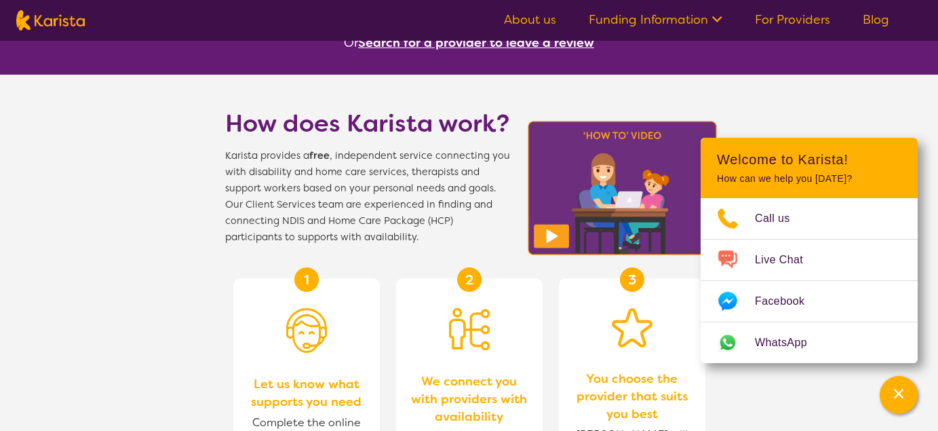
scroll to position [1188, 0]
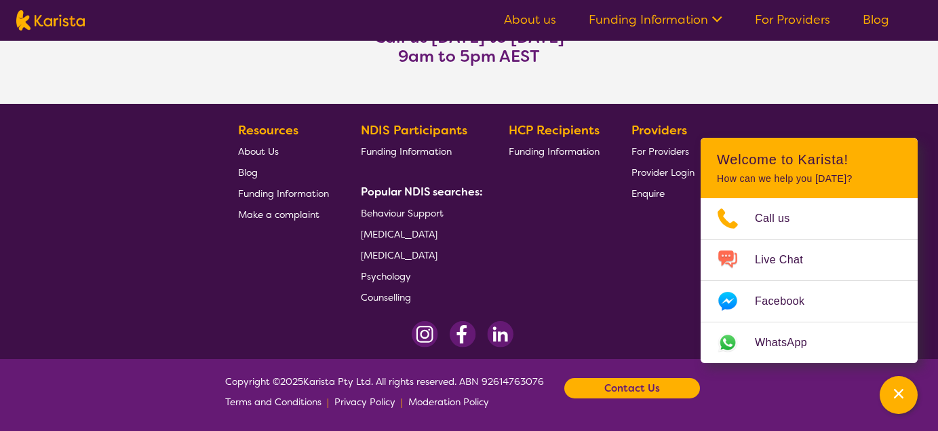
drag, startPoint x: 534, startPoint y: 298, endPoint x: 637, endPoint y: 248, distance: 115.5
click at [534, 298] on div "HCP Recipients Funding Information" at bounding box center [557, 213] width 96 height 187
click at [884, 393] on button "Channel Menu" at bounding box center [898, 395] width 38 height 38
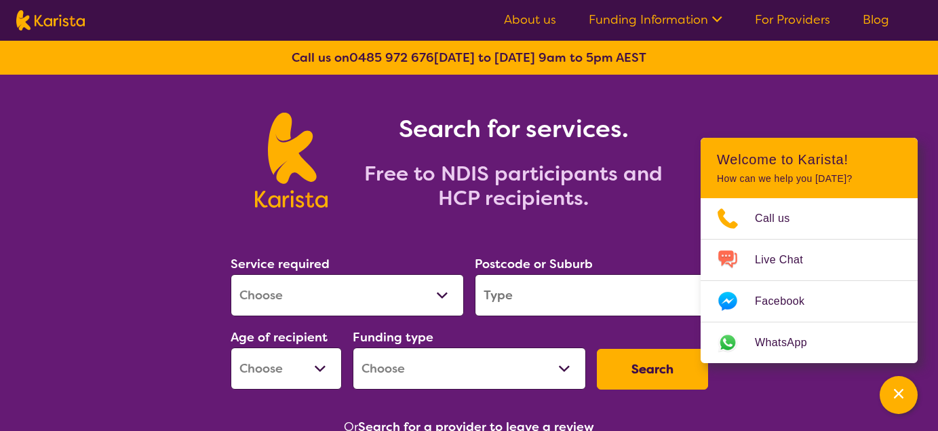
click at [719, 23] on icon at bounding box center [715, 18] width 14 height 14
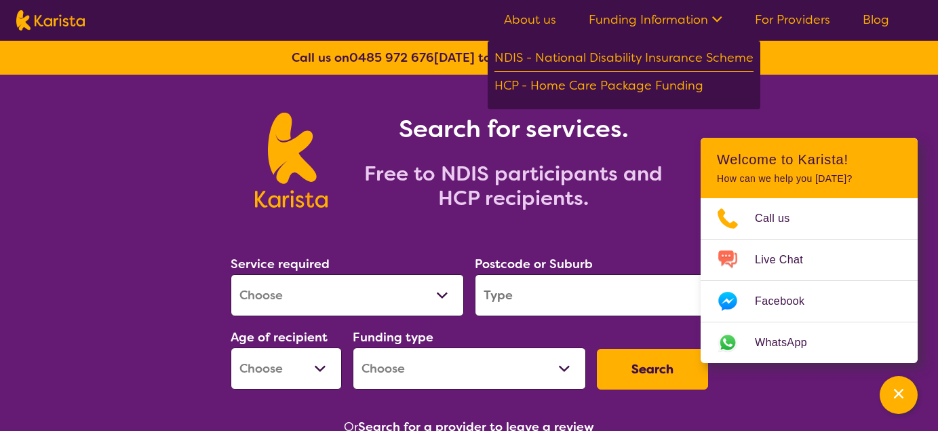
click at [670, 167] on h2 "Free to NDIS participants and HCP recipients." at bounding box center [513, 185] width 339 height 49
click at [898, 398] on icon "Channel Menu" at bounding box center [899, 394] width 14 height 14
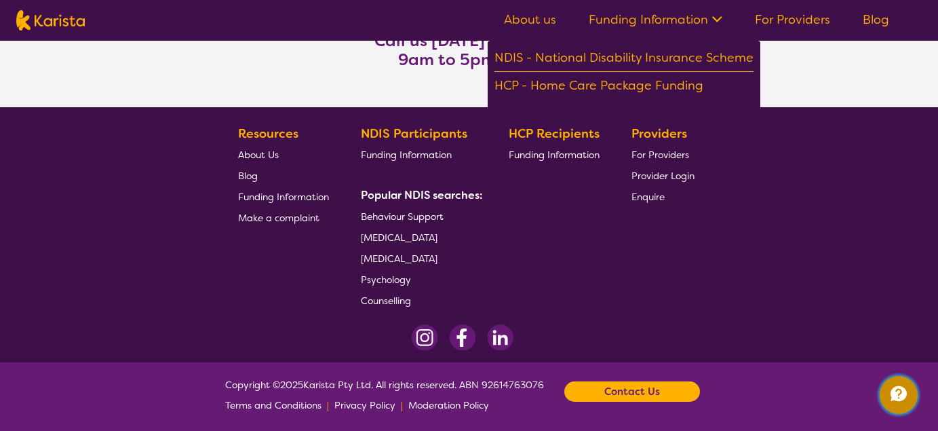
scroll to position [1188, 0]
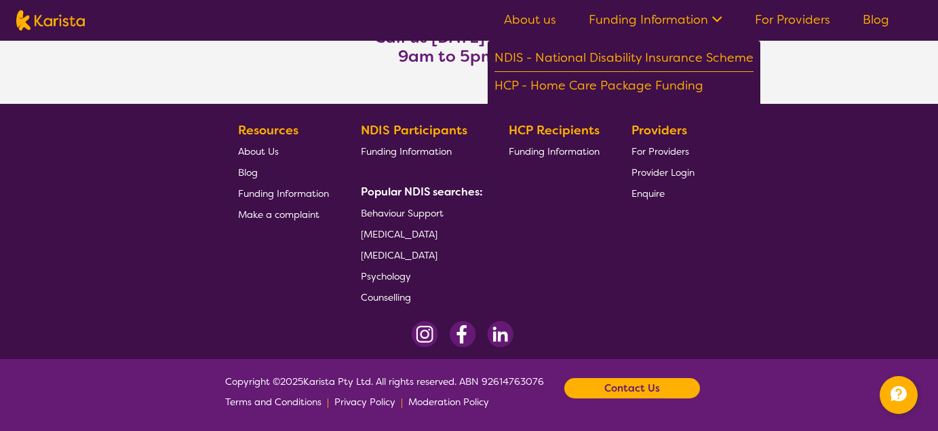
click at [262, 153] on span "About Us" at bounding box center [258, 151] width 41 height 12
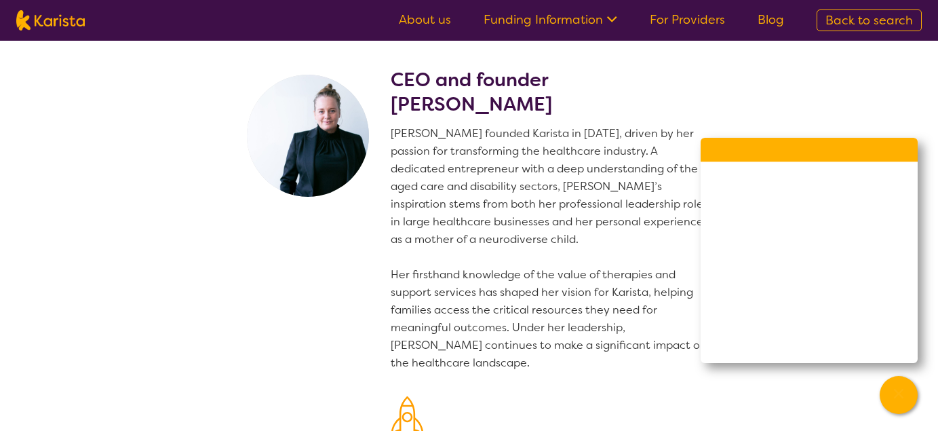
scroll to position [9, 0]
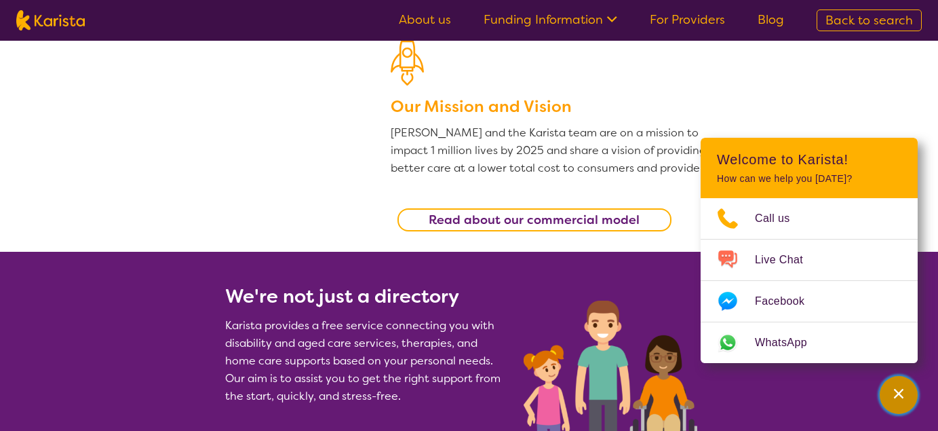
click at [912, 403] on button "Channel Menu" at bounding box center [898, 395] width 38 height 38
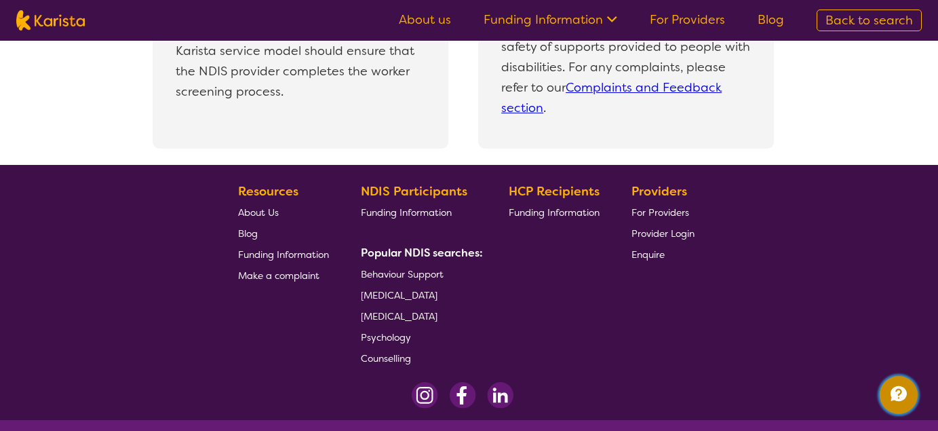
scroll to position [3085, 0]
